Goal: Information Seeking & Learning: Learn about a topic

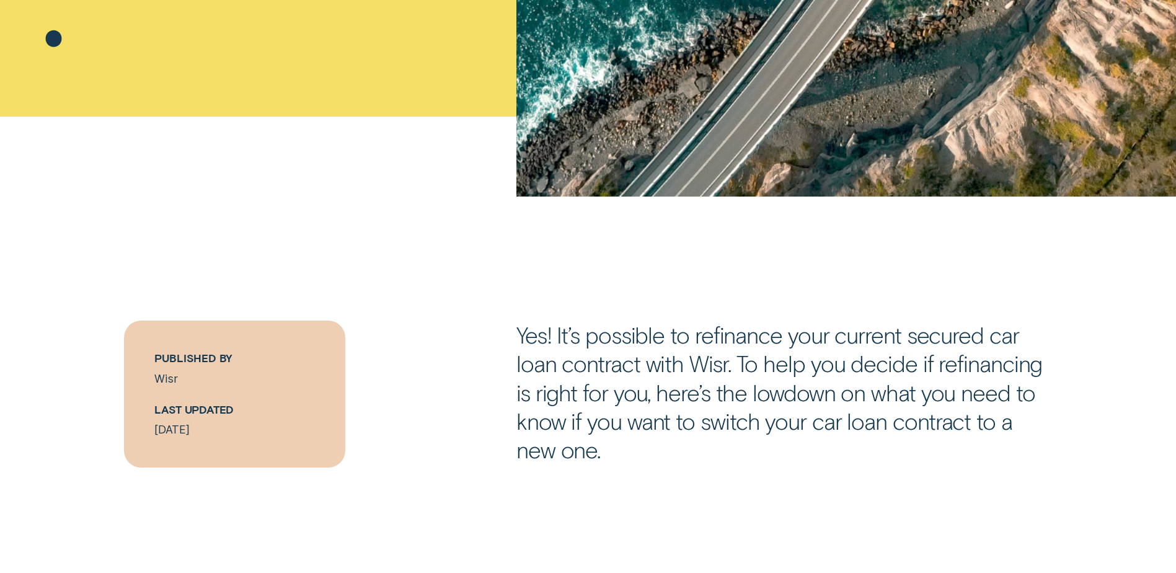
scroll to position [744, 0]
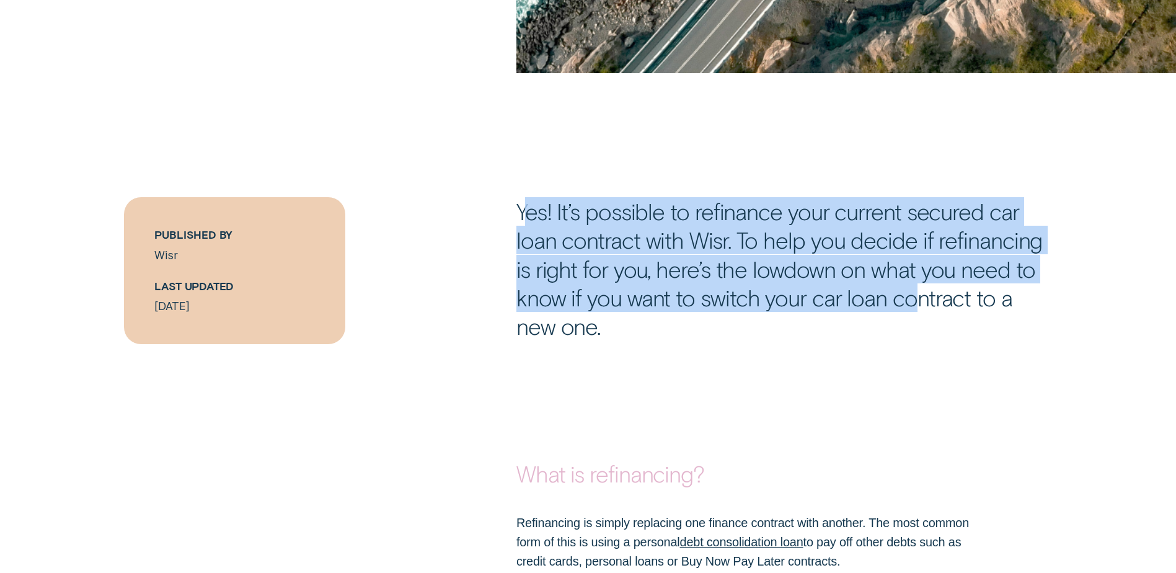
drag, startPoint x: 522, startPoint y: 211, endPoint x: 912, endPoint y: 294, distance: 398.6
click at [912, 294] on p "Yes! It’s possible to refinance your current secured car loan contract with Wis…" at bounding box center [784, 269] width 536 height 144
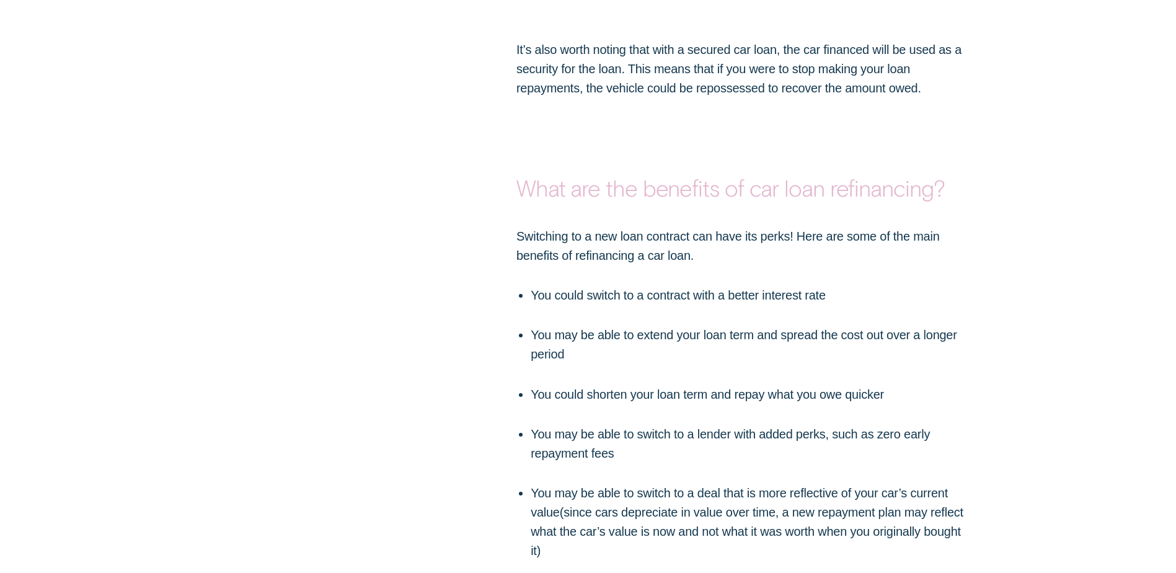
scroll to position [2108, 0]
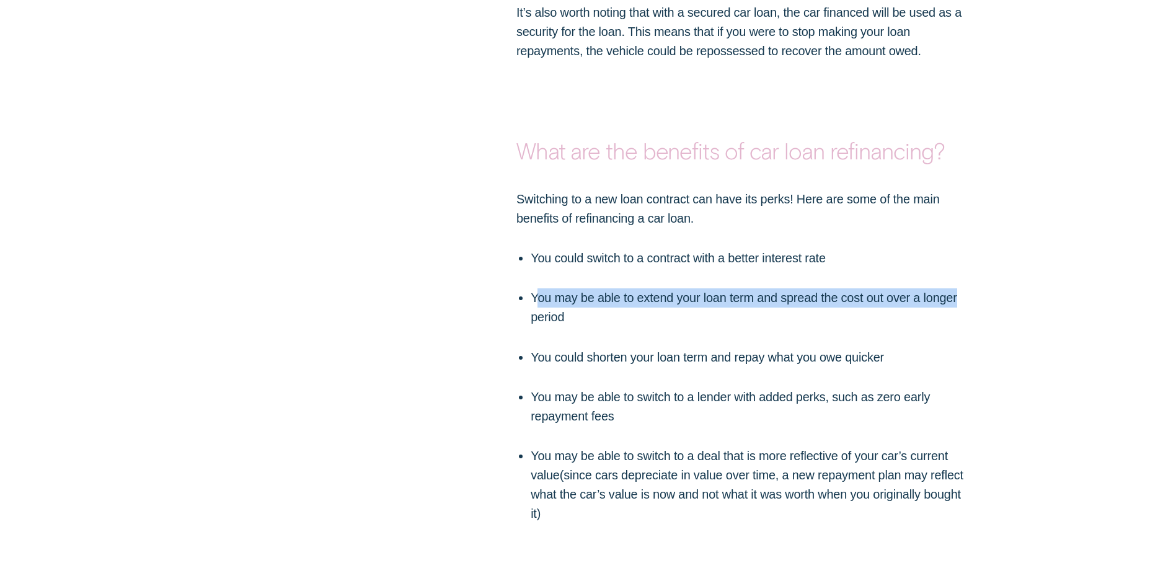
drag, startPoint x: 540, startPoint y: 291, endPoint x: 969, endPoint y: 304, distance: 429.3
click at [969, 304] on p "You may be able to extend your loan term and spread the cost out over a longer …" at bounding box center [752, 307] width 443 height 38
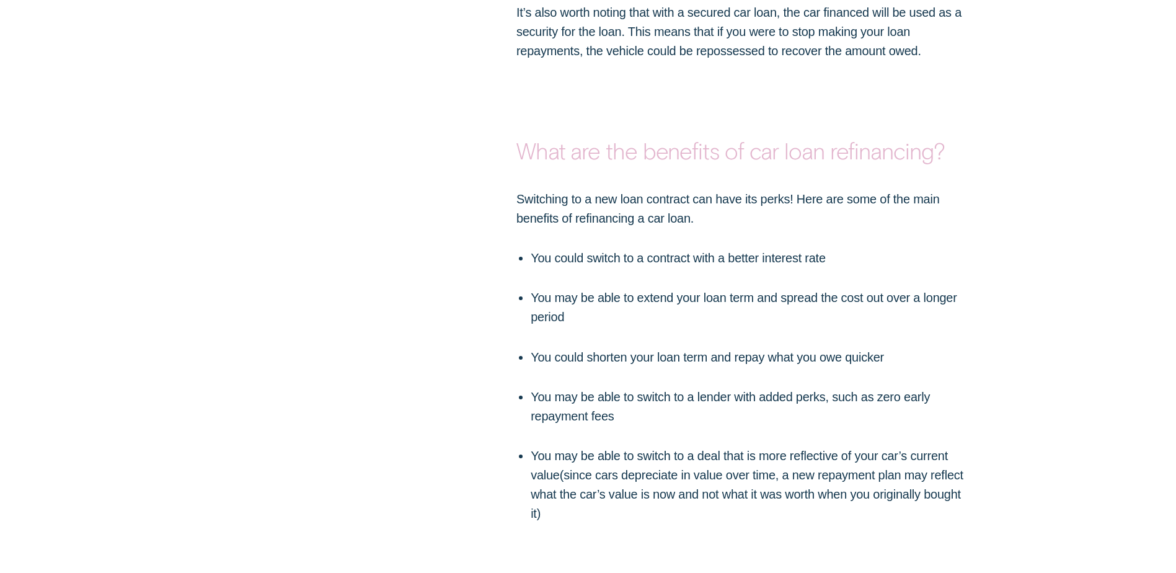
click at [562, 327] on ul "You could switch to a contract with a better interest rate You may be able to e…" at bounding box center [743, 386] width 460 height 275
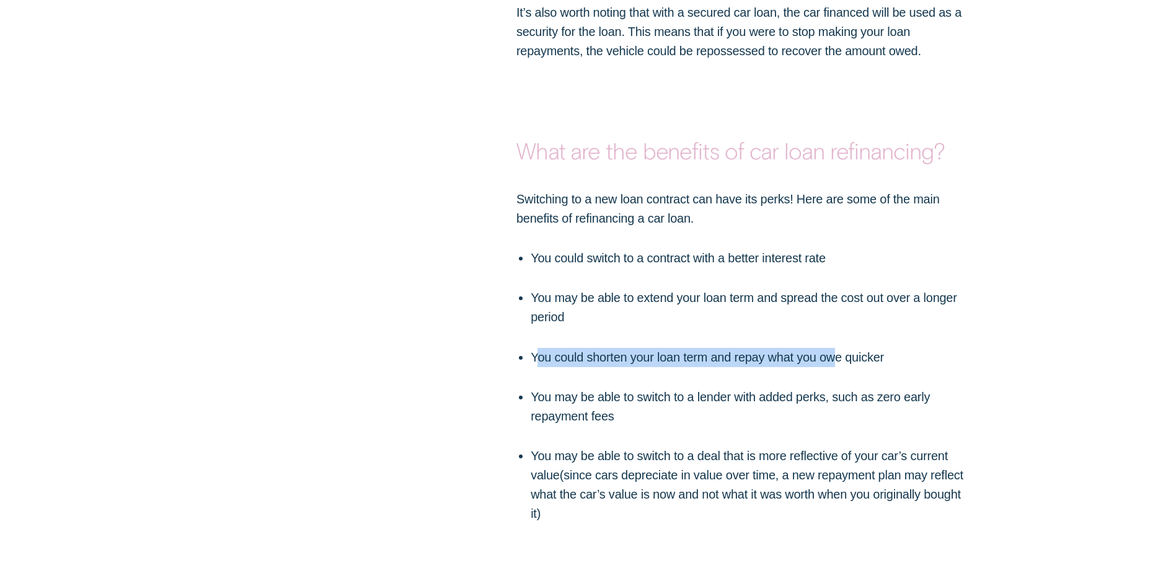
drag, startPoint x: 623, startPoint y: 359, endPoint x: 838, endPoint y: 363, distance: 215.8
click at [838, 363] on p "You could shorten your loan term and repay what you owe quicker" at bounding box center [752, 357] width 443 height 19
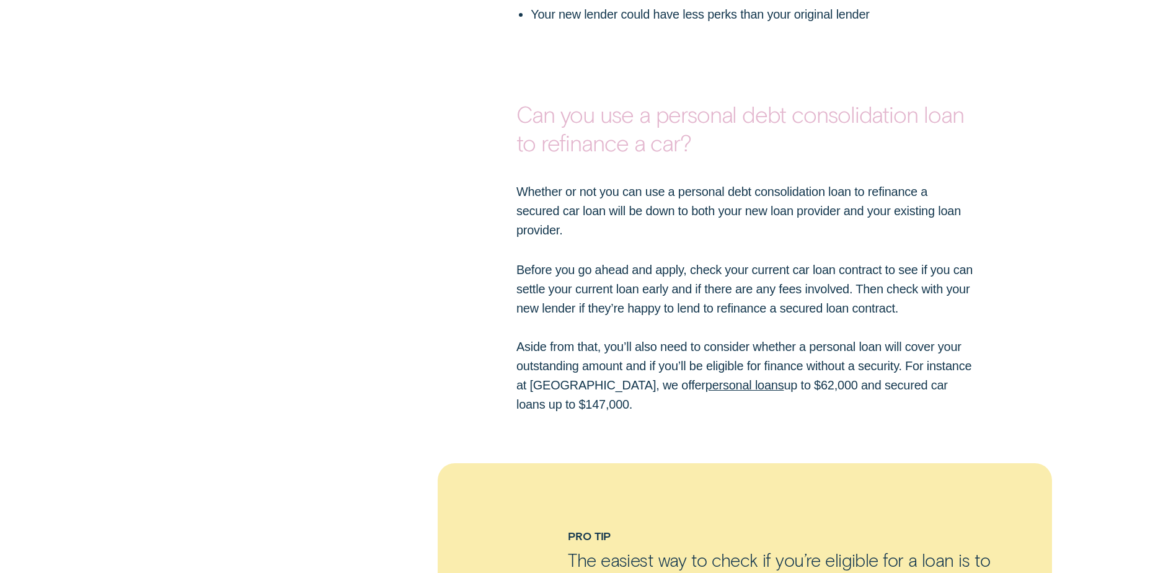
scroll to position [2914, 0]
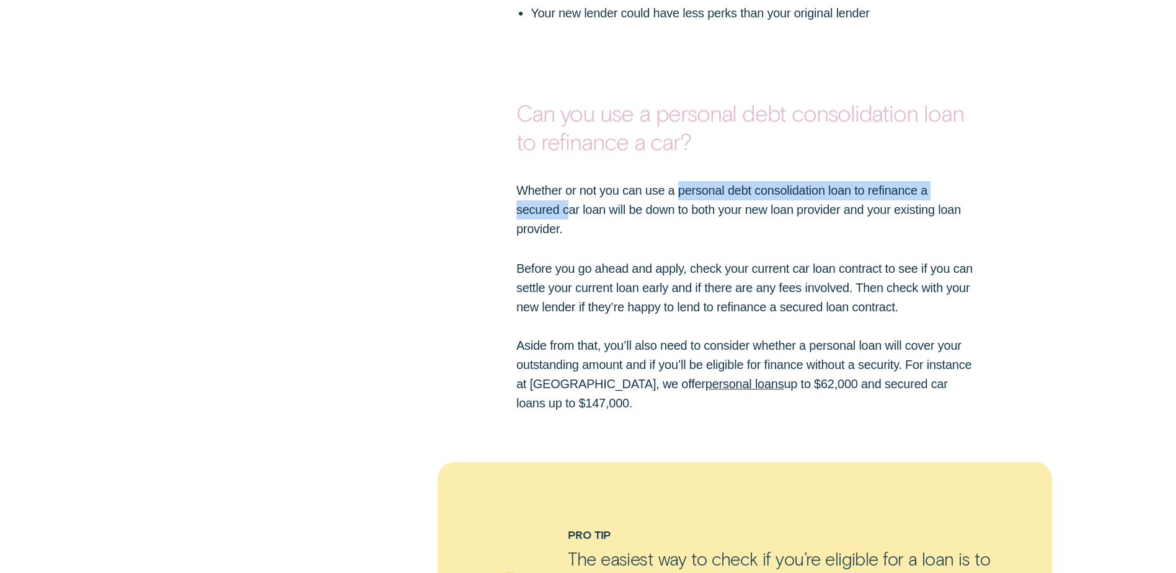
drag, startPoint x: 613, startPoint y: 197, endPoint x: 681, endPoint y: 192, distance: 67.8
click at [681, 192] on p "Whether or not you can use a personal debt consolidation loan to refinance a se…" at bounding box center [745, 210] width 458 height 58
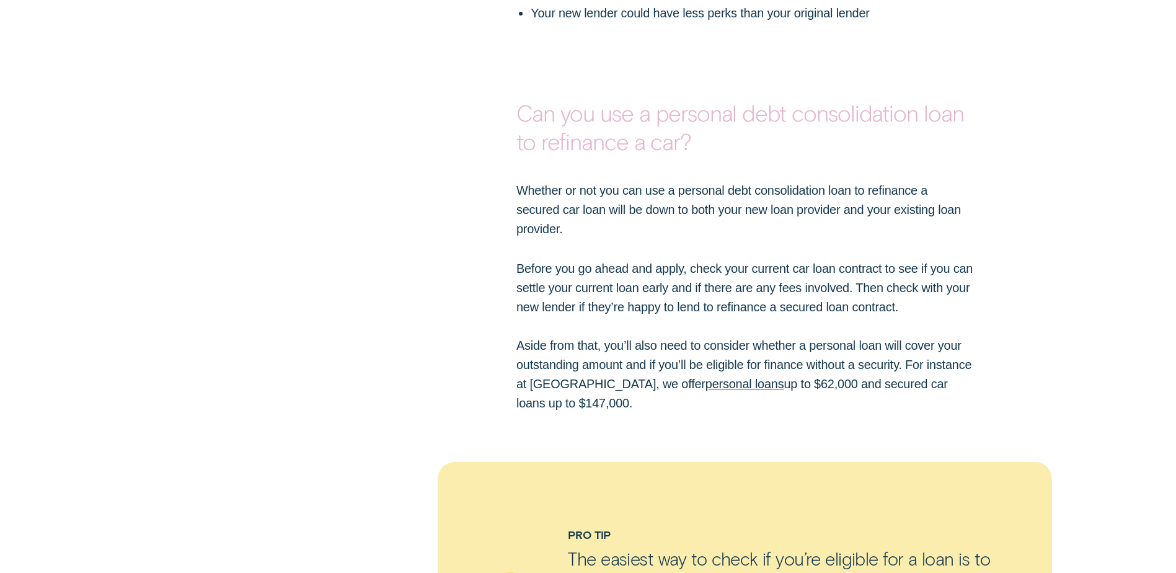
drag, startPoint x: 681, startPoint y: 192, endPoint x: 676, endPoint y: 212, distance: 20.3
click at [676, 212] on p "Whether or not you can use a personal debt consolidation loan to refinance a se…" at bounding box center [745, 210] width 458 height 58
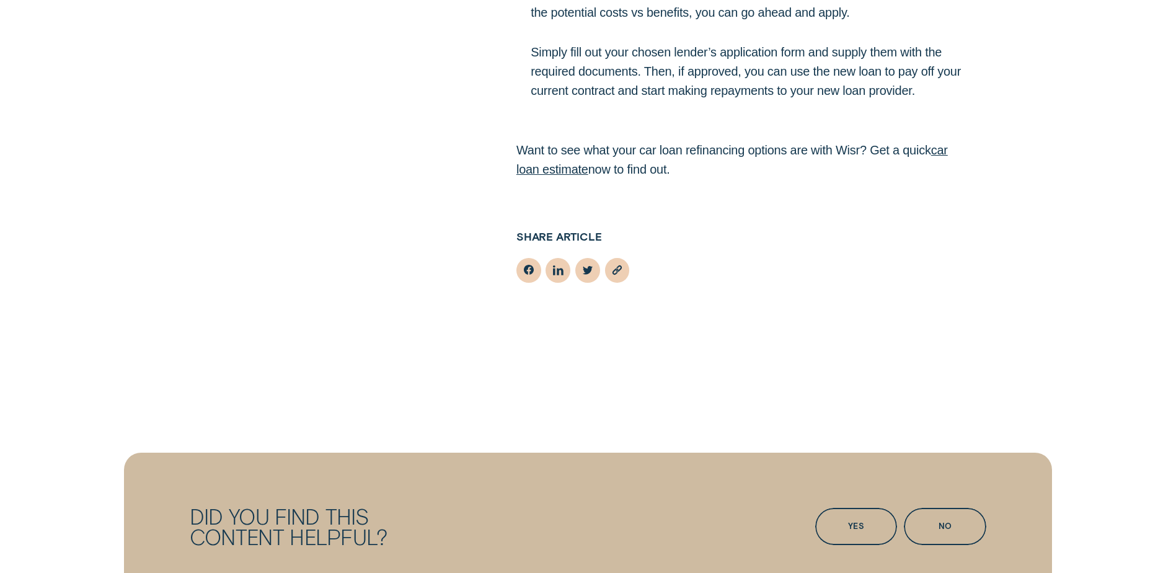
scroll to position [4650, 0]
